Goal: Communication & Community: Answer question/provide support

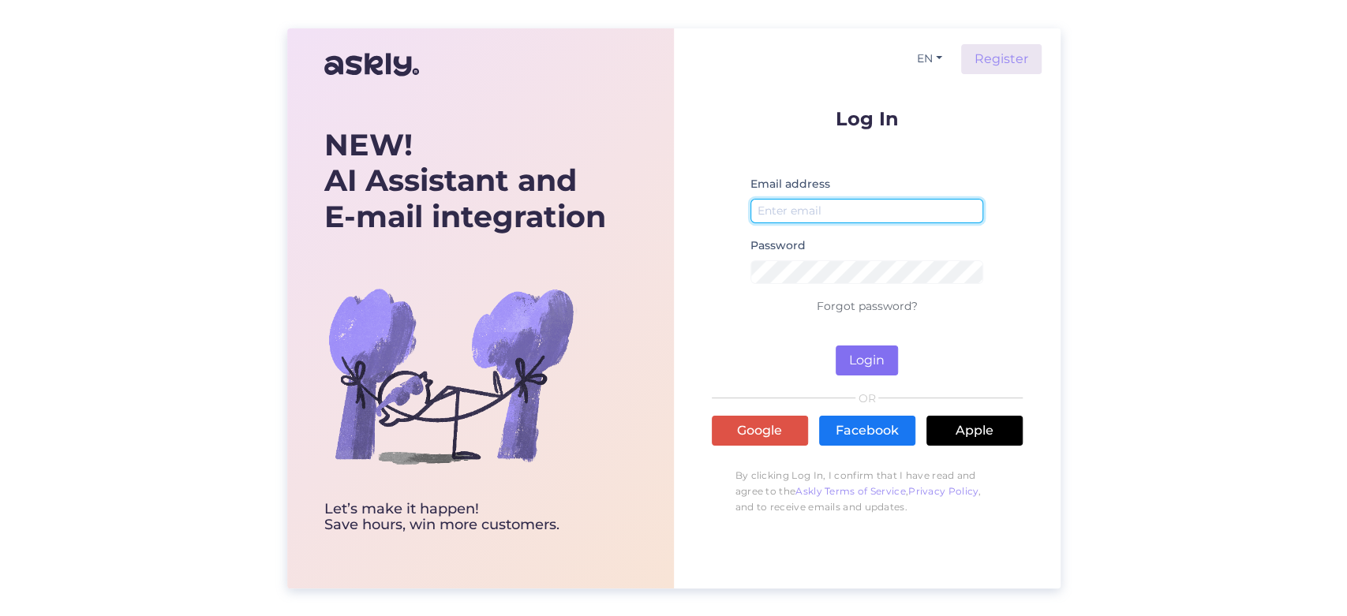
type input "[EMAIL_ADDRESS][DOMAIN_NAME]"
click at [885, 369] on button "Login" at bounding box center [866, 361] width 62 height 30
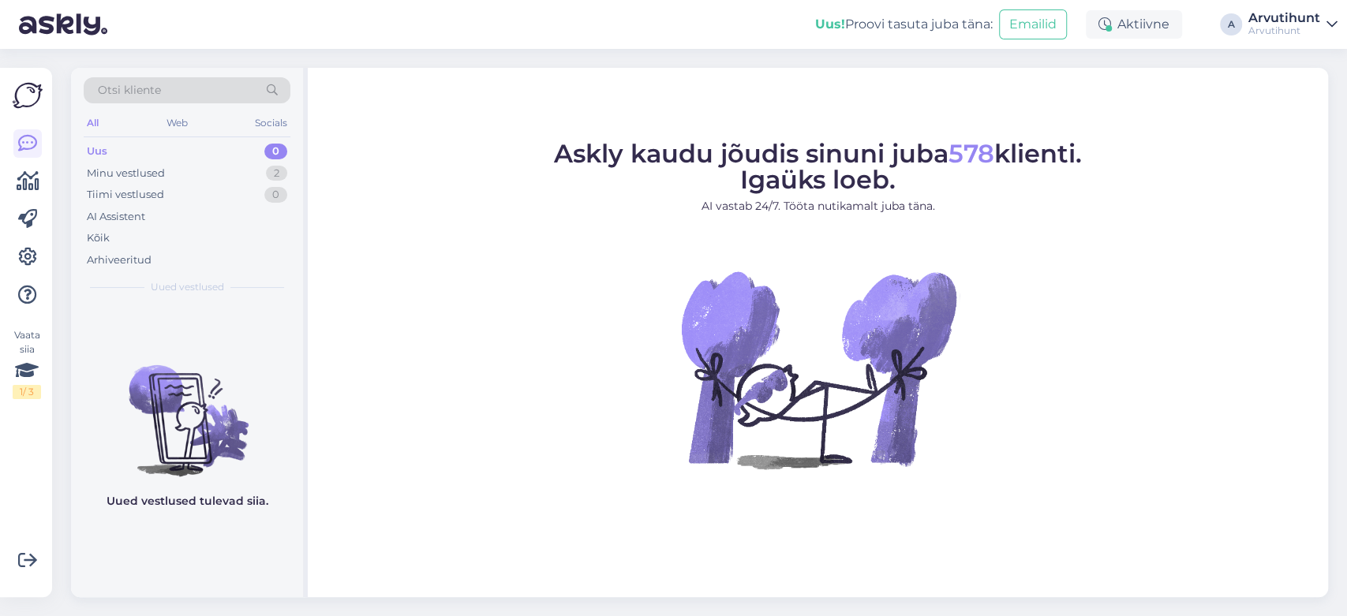
click at [110, 153] on div "Uus 0" at bounding box center [187, 151] width 207 height 22
click at [123, 170] on div "Minu vestlused" at bounding box center [126, 174] width 78 height 16
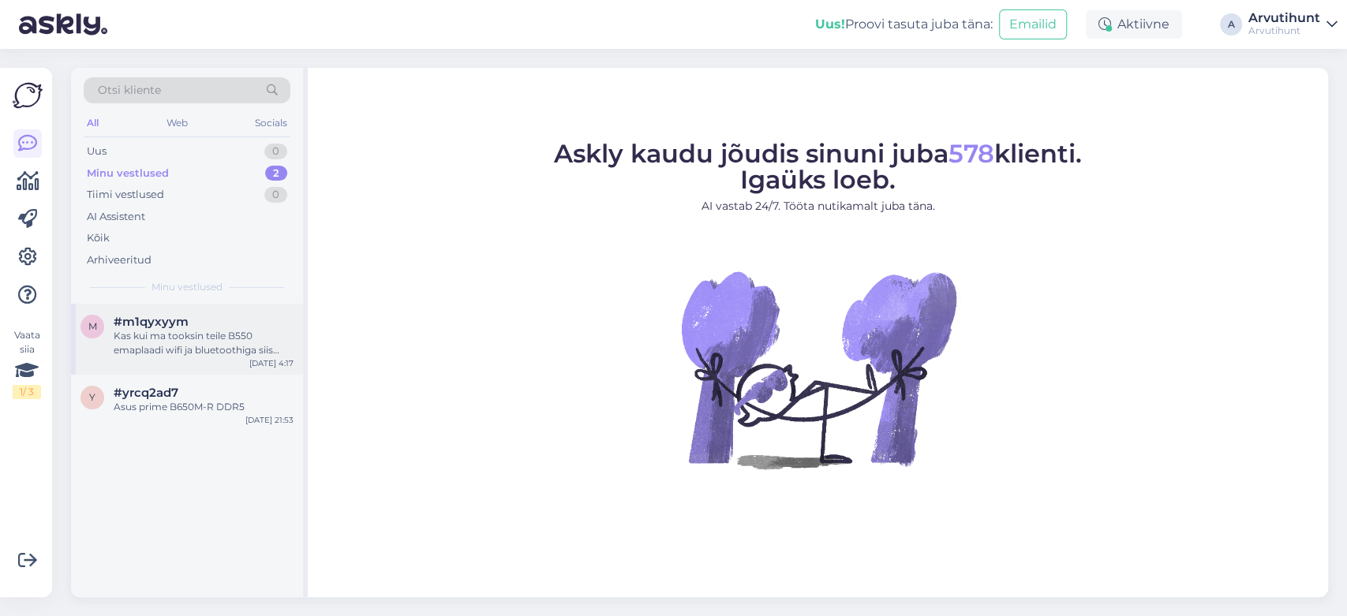
click at [194, 341] on div "Kas kui ma tooksin teile B550 emaplaadi wifi ja bluetoothiga siis saaksite sell…" at bounding box center [204, 343] width 180 height 28
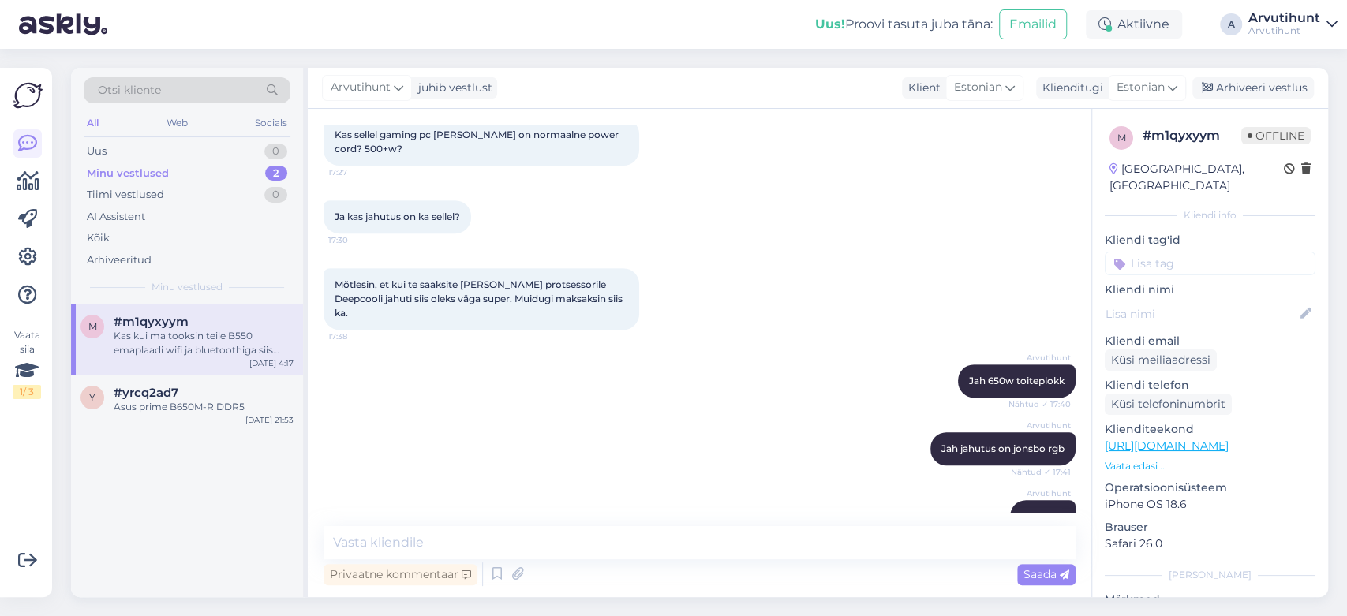
scroll to position [356, 0]
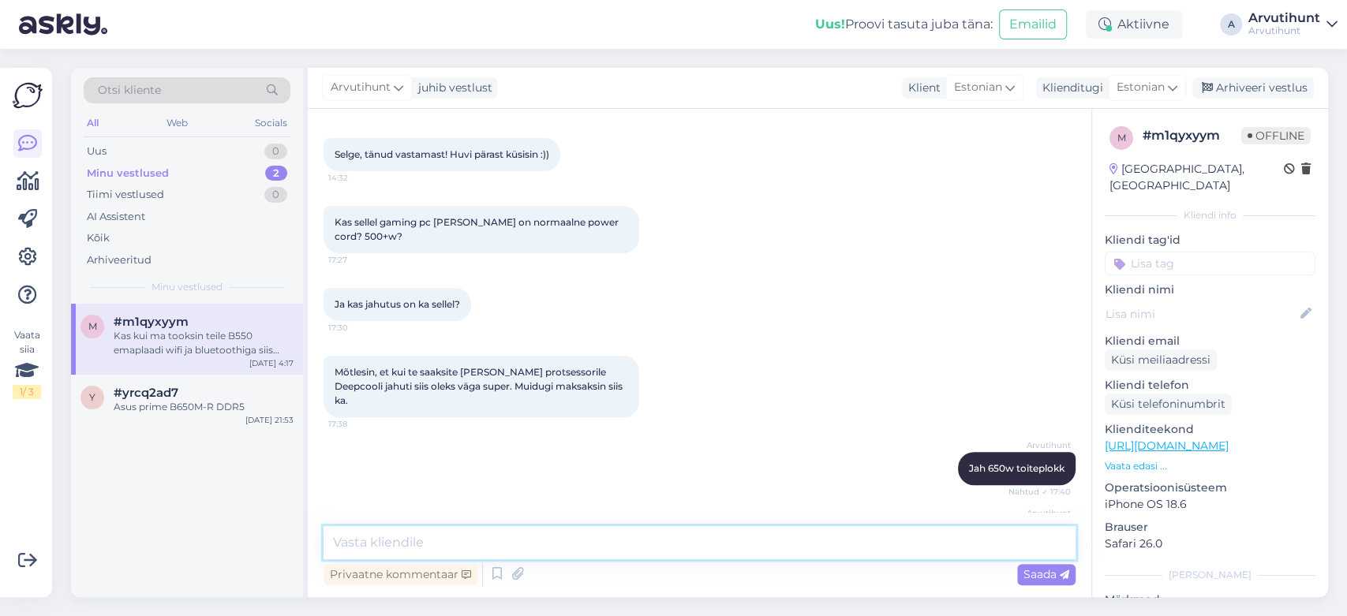
click at [526, 537] on textarea at bounding box center [699, 542] width 752 height 33
paste textarea "B550MPRO-VDHWIFI"
click at [514, 547] on textarea "Me paneme teile MSI B550MPRO-VDHWIFI" at bounding box center [699, 542] width 752 height 33
type textarea "Me paneme teile MSI B550M PRO-VDHWIFI"
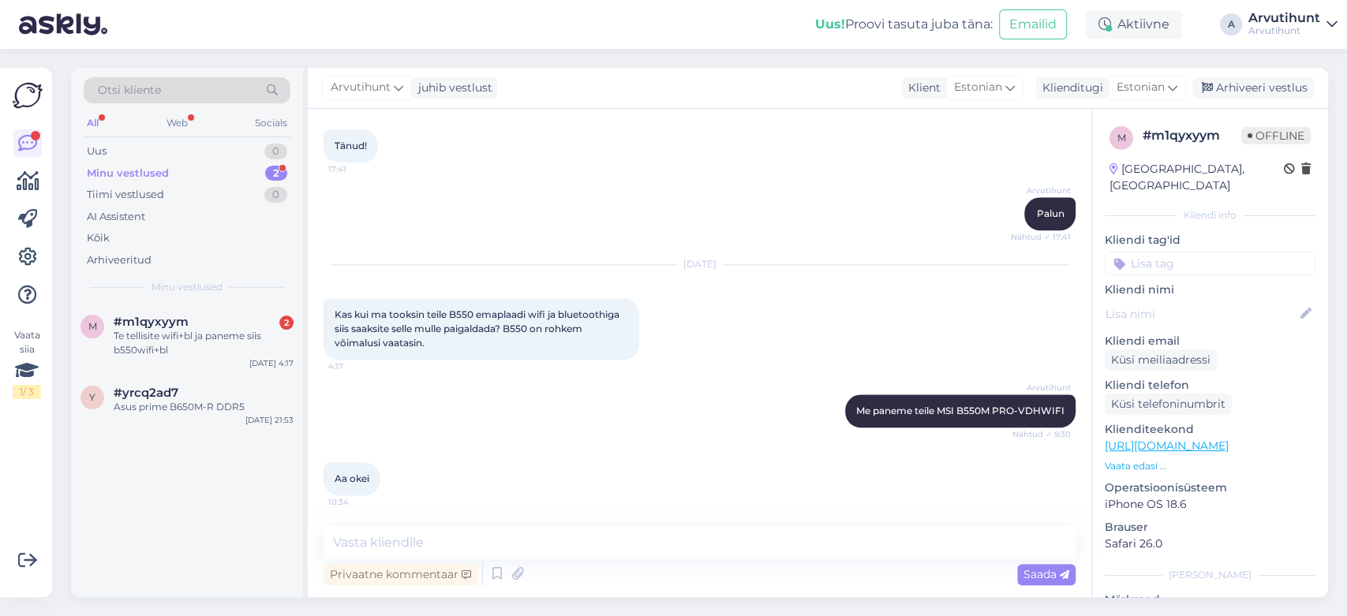
scroll to position [1235, 0]
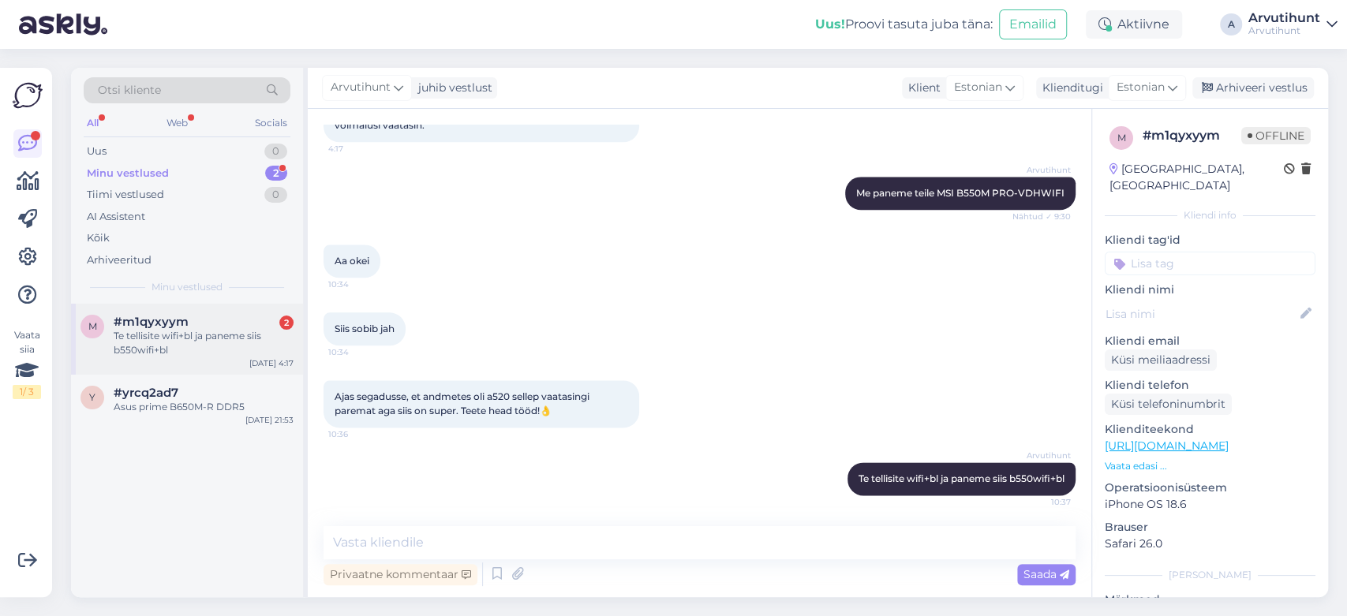
click at [223, 330] on div "Te tellisite wifi+bl ja paneme siis b550wifi+bl" at bounding box center [204, 343] width 180 height 28
click at [149, 174] on div "Minu vestlused" at bounding box center [128, 174] width 82 height 16
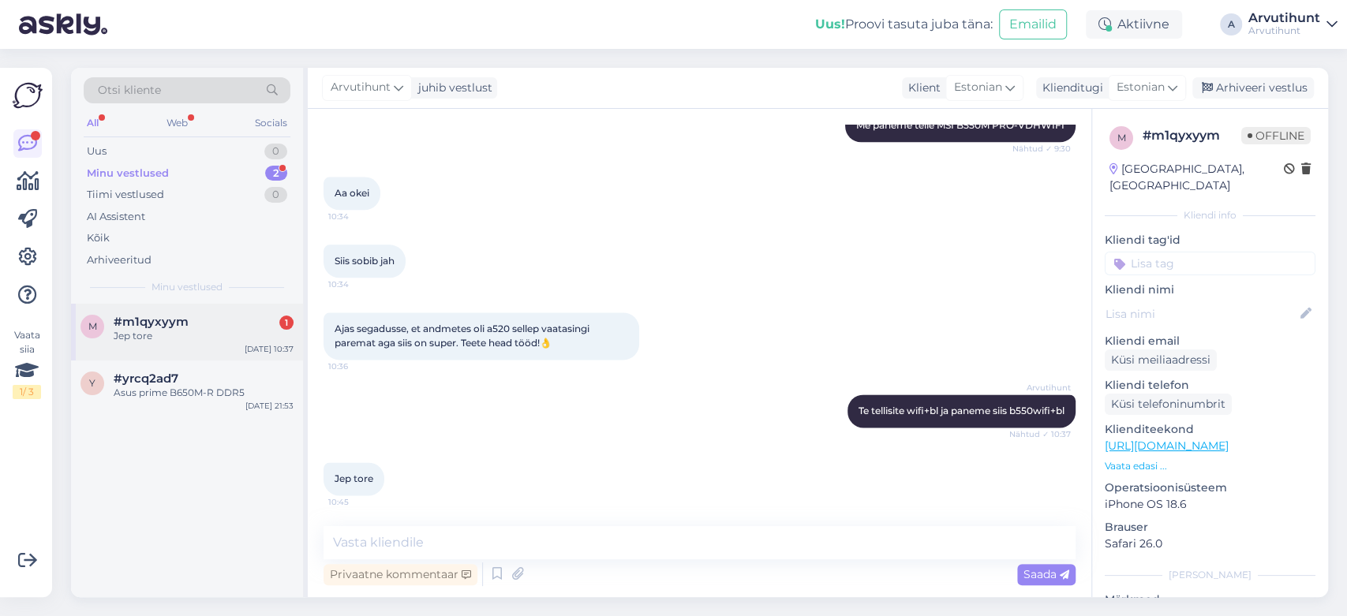
click at [170, 327] on span "#m1qyxyym" at bounding box center [151, 322] width 75 height 14
